Goal: Information Seeking & Learning: Learn about a topic

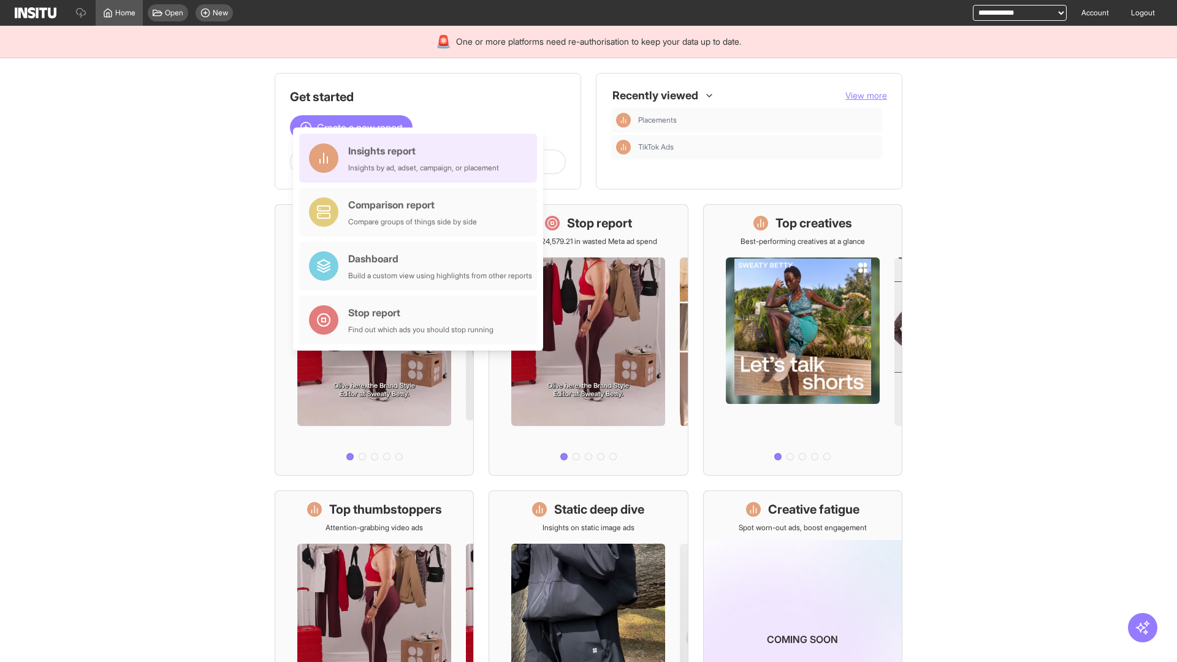
click at [421, 158] on div "Insights report Insights by ad, adset, campaign, or placement" at bounding box center [423, 157] width 151 height 29
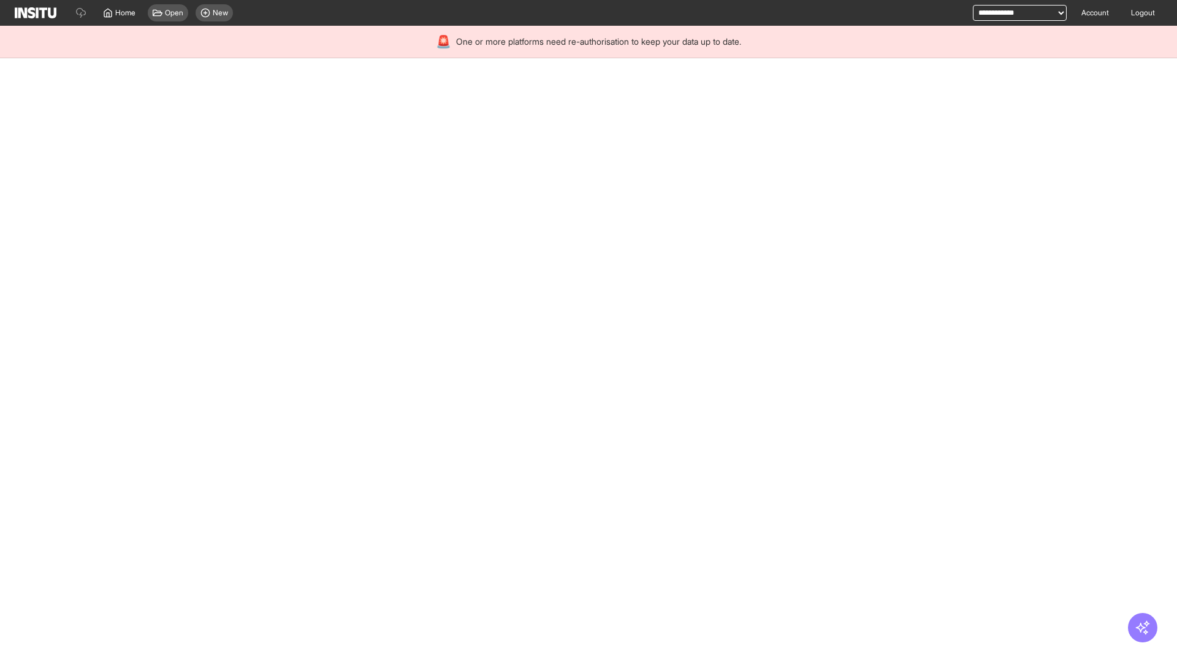
select select "**"
